Goal: Task Accomplishment & Management: Use online tool/utility

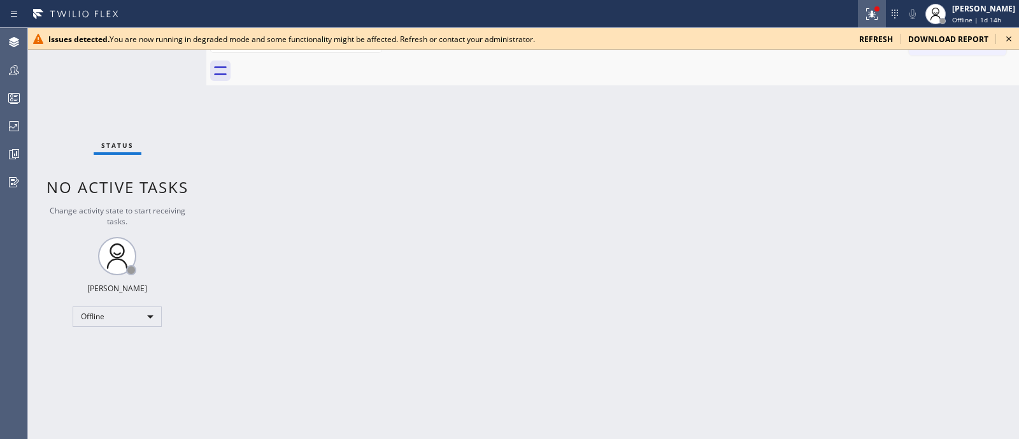
click at [864, 19] on icon at bounding box center [871, 13] width 15 height 15
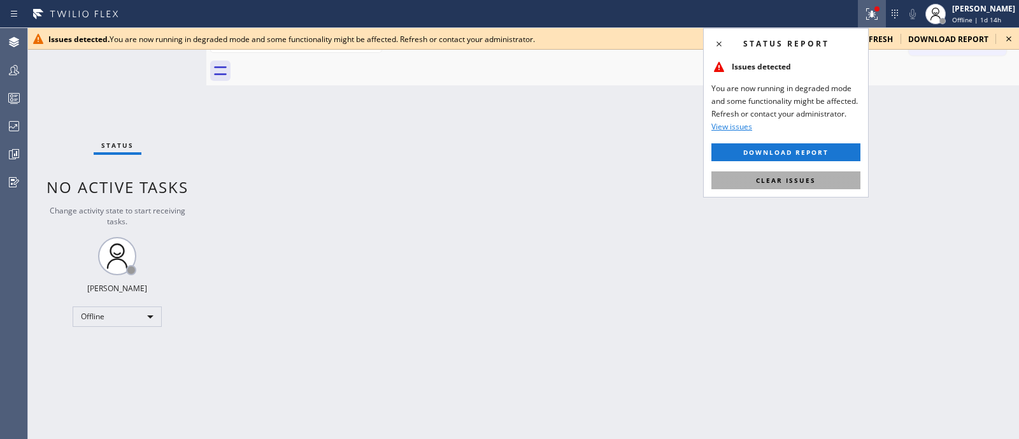
click at [812, 187] on button "Clear issues" at bounding box center [785, 180] width 149 height 18
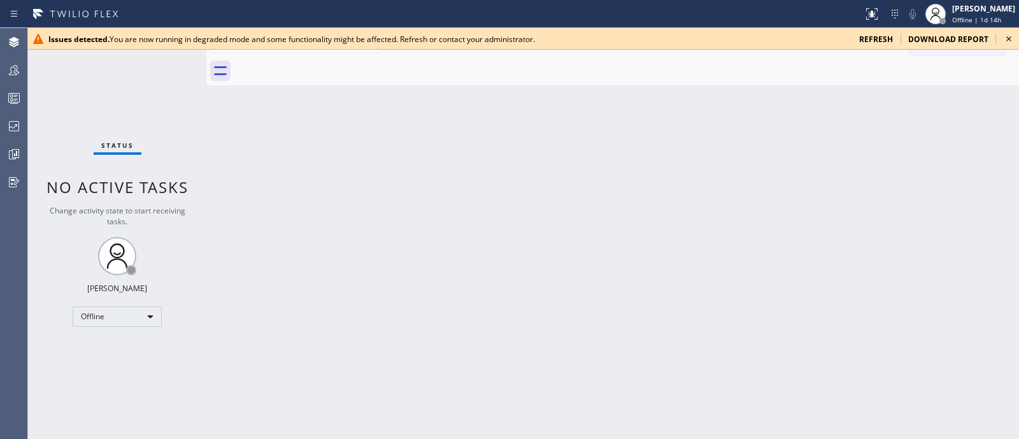
click at [870, 43] on span "refresh" at bounding box center [876, 39] width 34 height 11
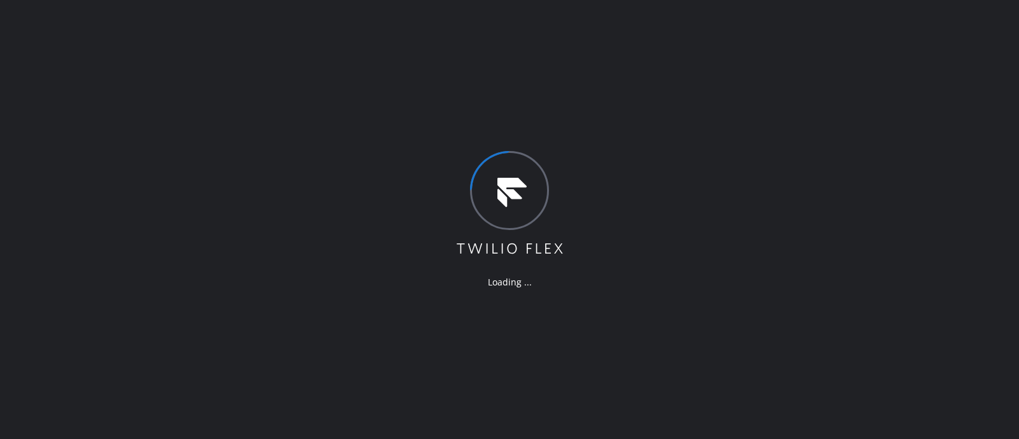
click at [723, 139] on div "Loading ..." at bounding box center [509, 219] width 1019 height 439
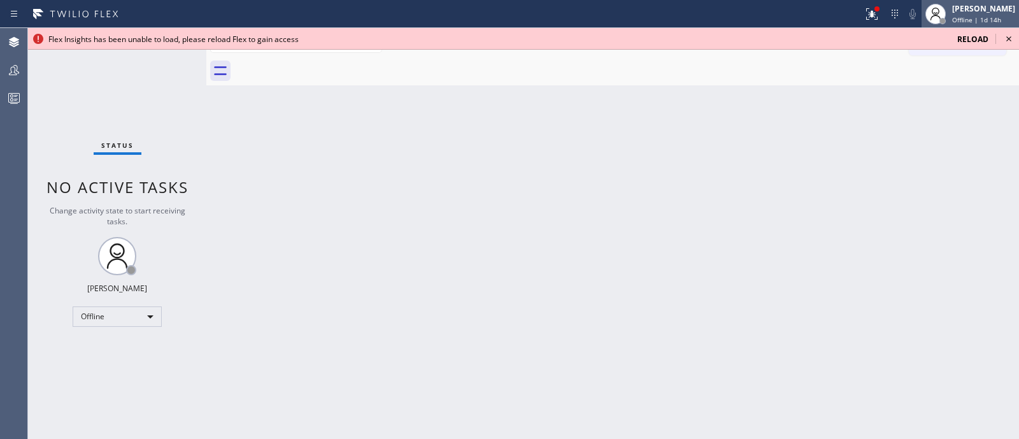
click at [952, 20] on span "Offline | 1d 14h" at bounding box center [976, 19] width 49 height 9
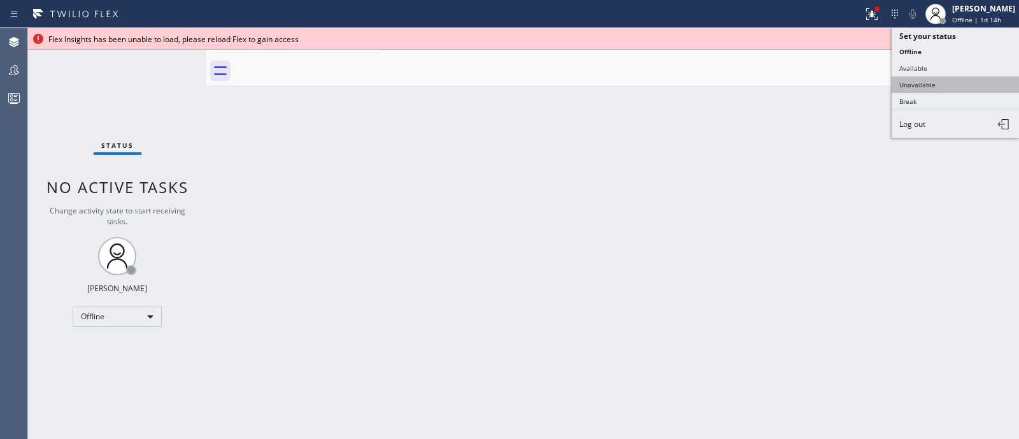
click at [935, 87] on button "Unavailable" at bounding box center [954, 84] width 127 height 17
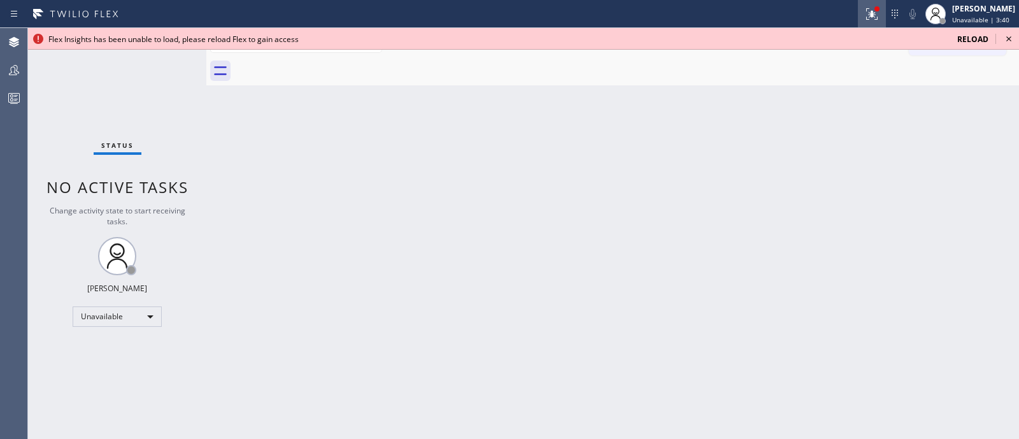
click at [864, 17] on icon at bounding box center [871, 13] width 15 height 15
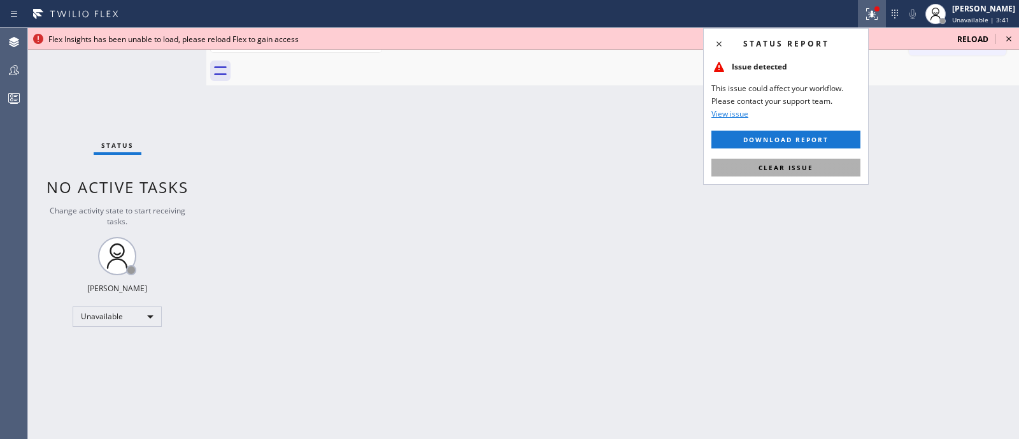
click at [847, 167] on button "Clear issue" at bounding box center [785, 168] width 149 height 18
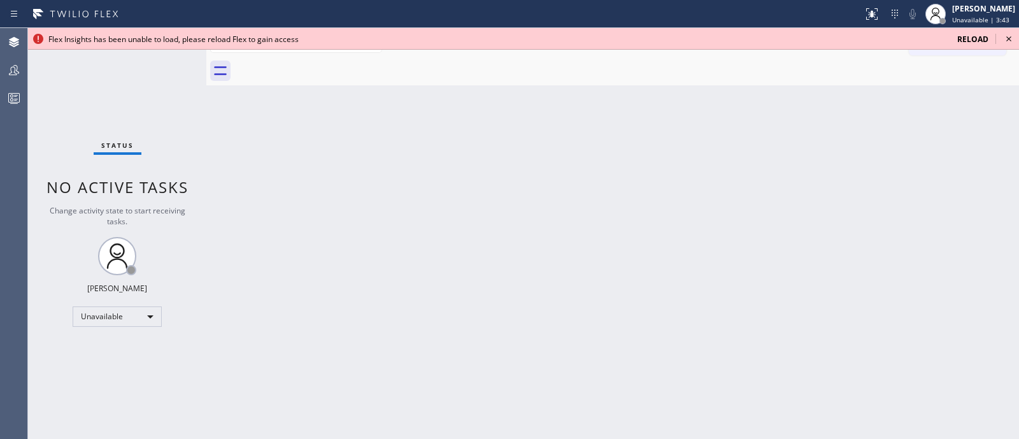
click at [957, 42] on span "Reload" at bounding box center [972, 39] width 31 height 11
